Goal: Navigation & Orientation: Find specific page/section

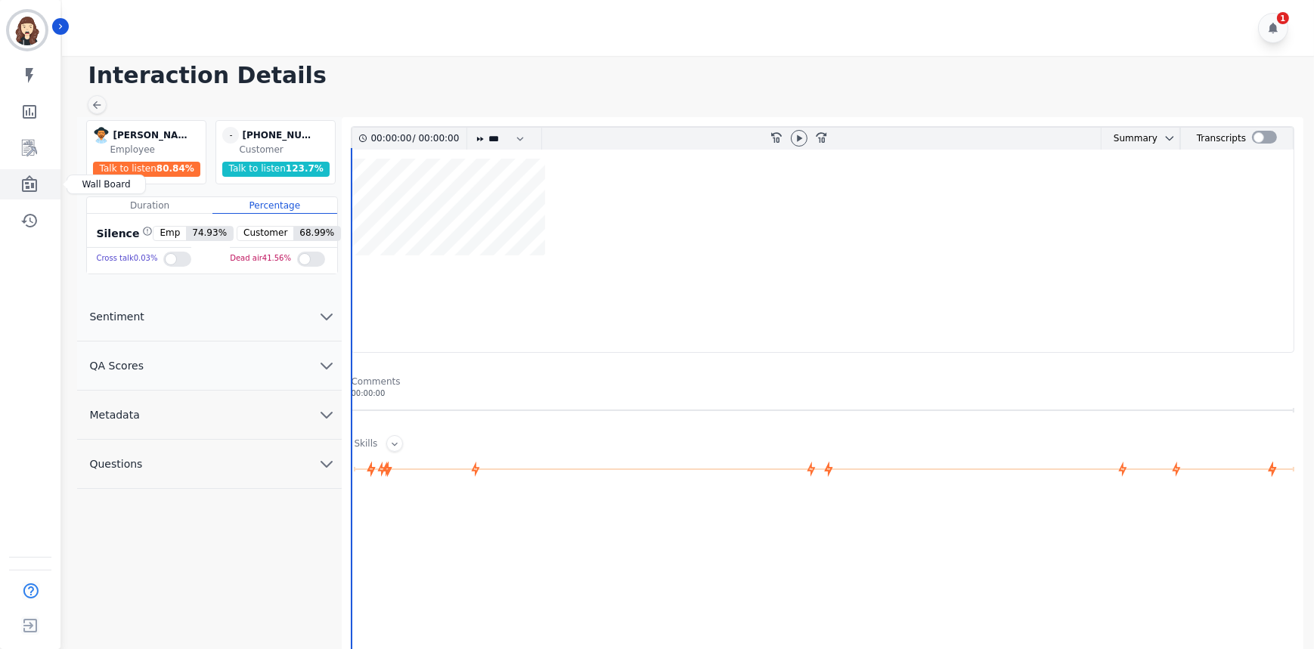
click at [26, 181] on icon "Sidebar" at bounding box center [29, 184] width 18 height 18
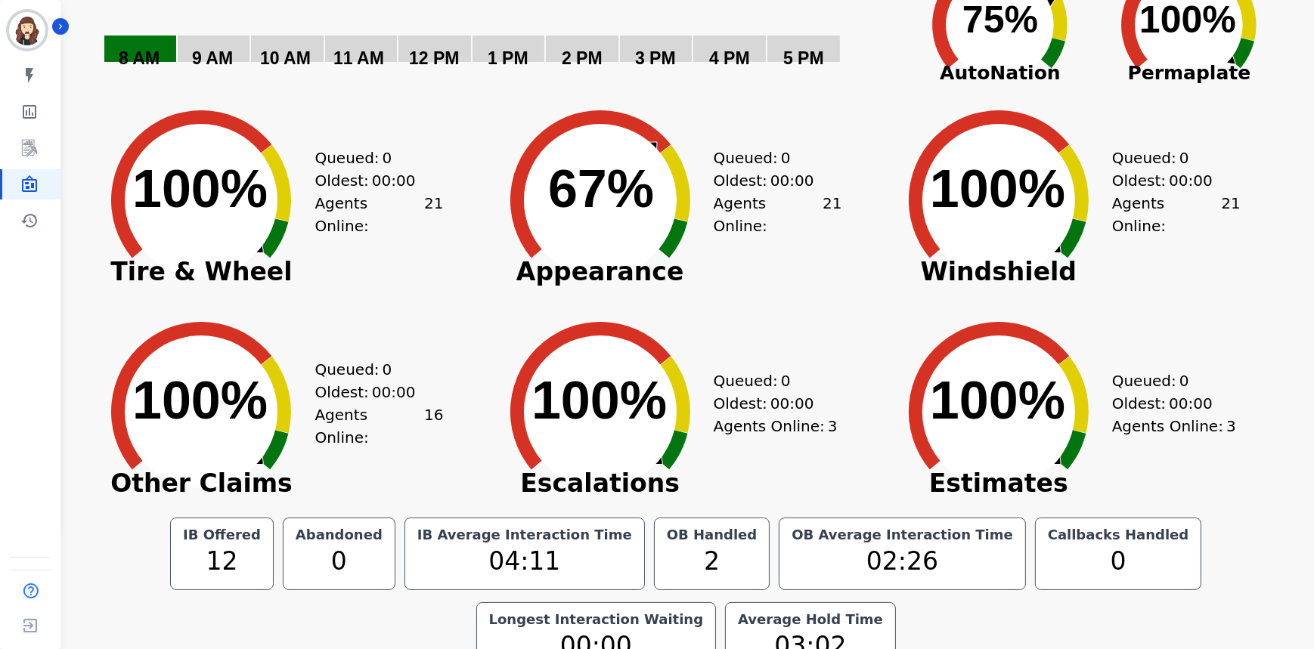
scroll to position [150, 0]
